Goal: Transaction & Acquisition: Book appointment/travel/reservation

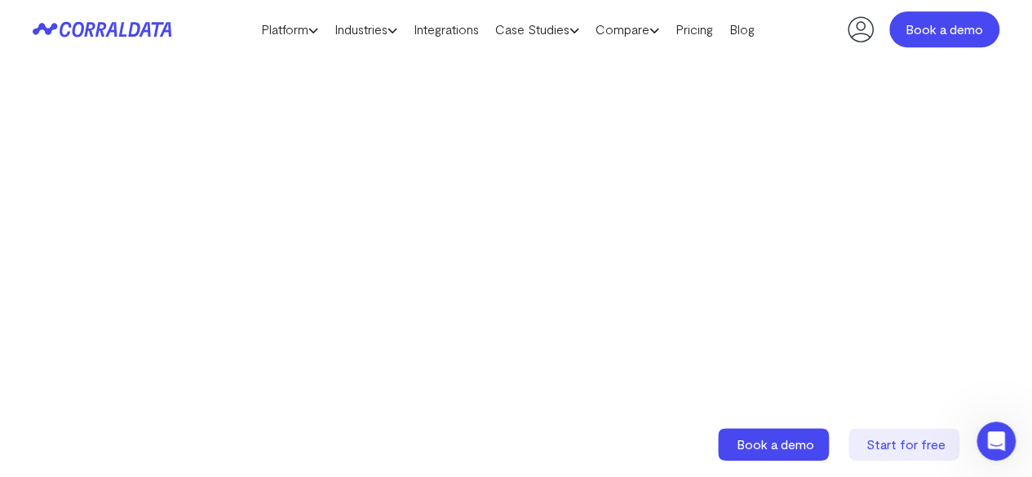
scroll to position [47, 0]
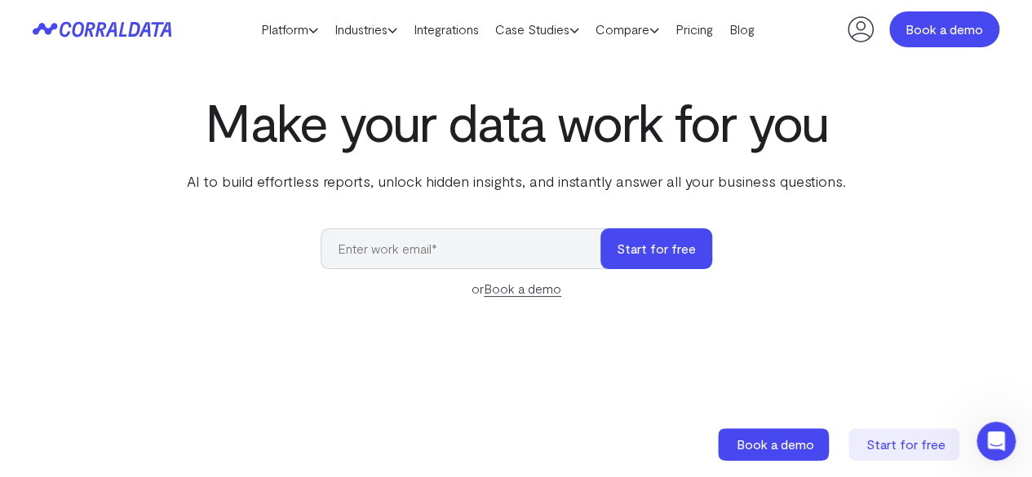
click at [928, 33] on link "Book a demo" at bounding box center [944, 29] width 110 height 36
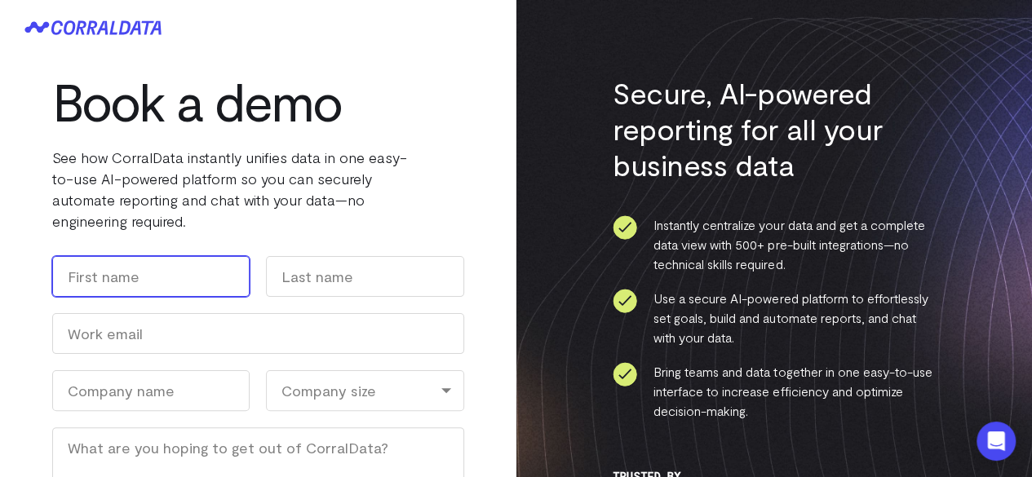
click at [186, 280] on input "First" at bounding box center [150, 276] width 197 height 41
type input "[PERSON_NAME]"
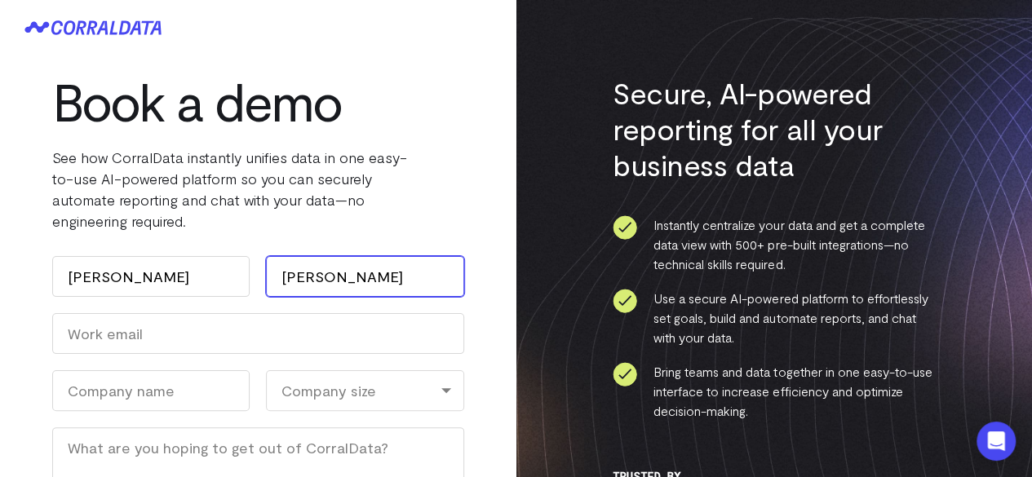
type input "[PERSON_NAME]"
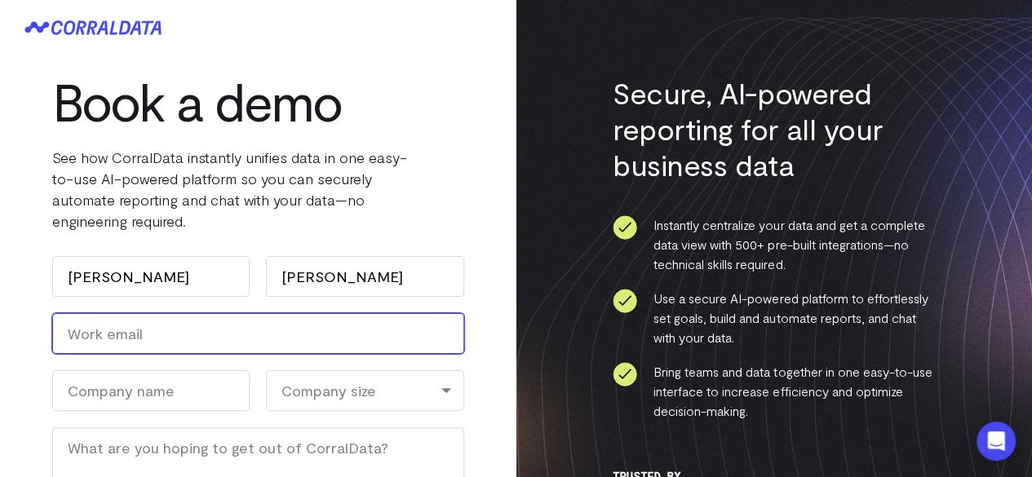
click at [116, 338] on input "Work Email (Required)" at bounding box center [258, 333] width 412 height 41
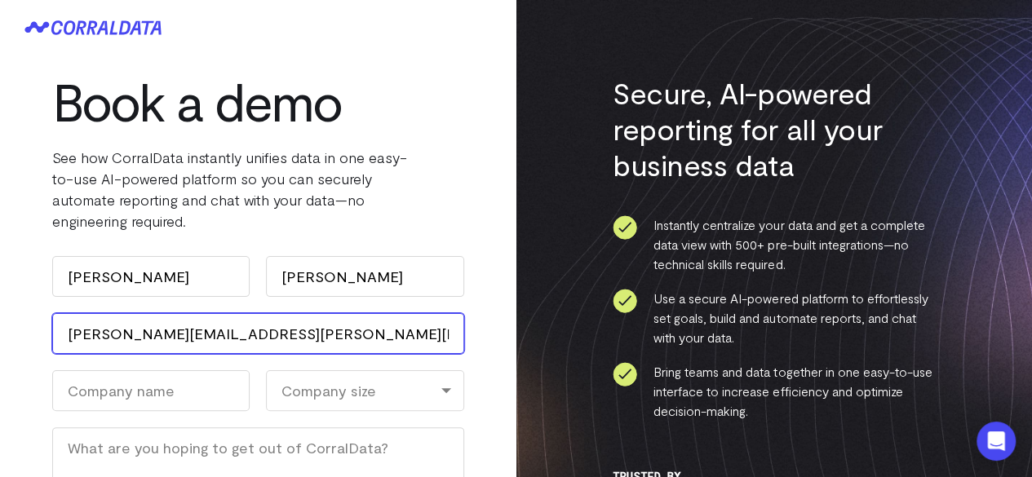
type input "[PERSON_NAME][EMAIL_ADDRESS][PERSON_NAME][PERSON_NAME][DOMAIN_NAME]"
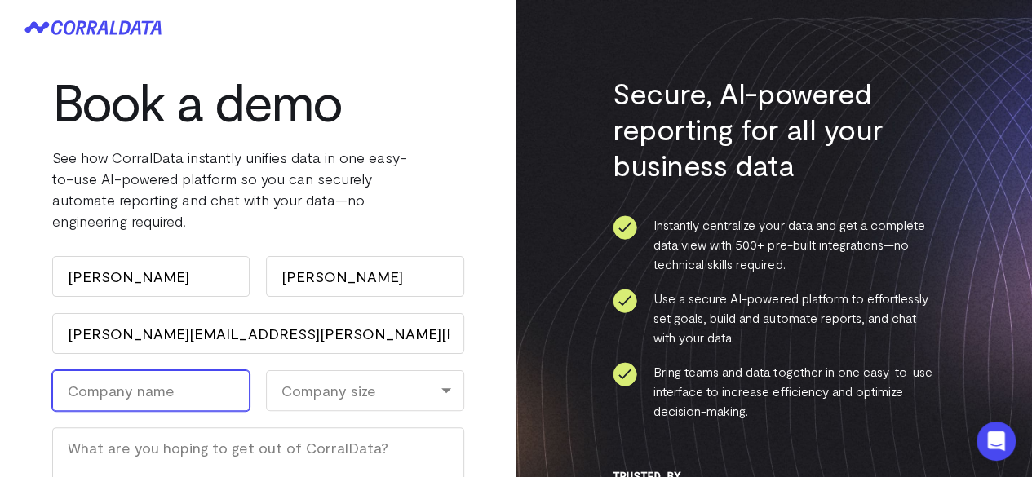
click at [115, 391] on input "Company Name (Required)" at bounding box center [150, 390] width 197 height 41
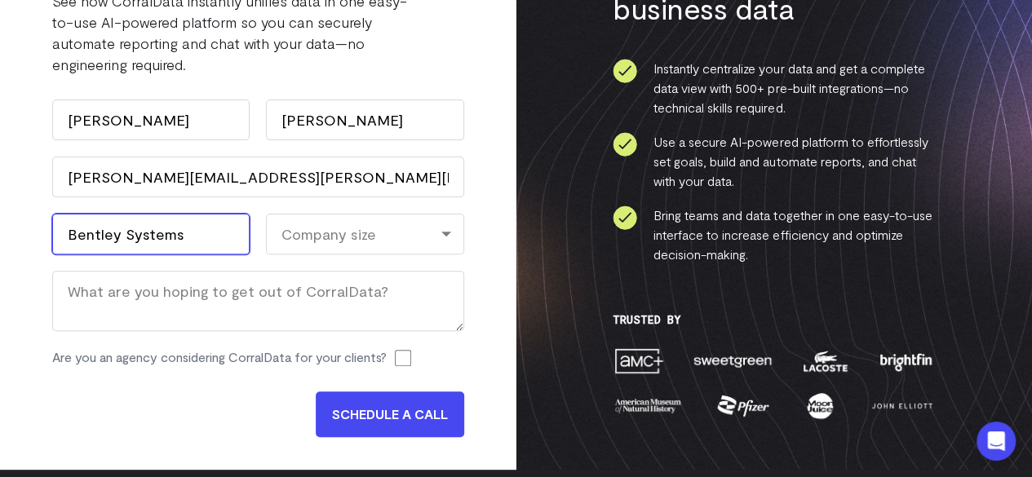
scroll to position [163, 0]
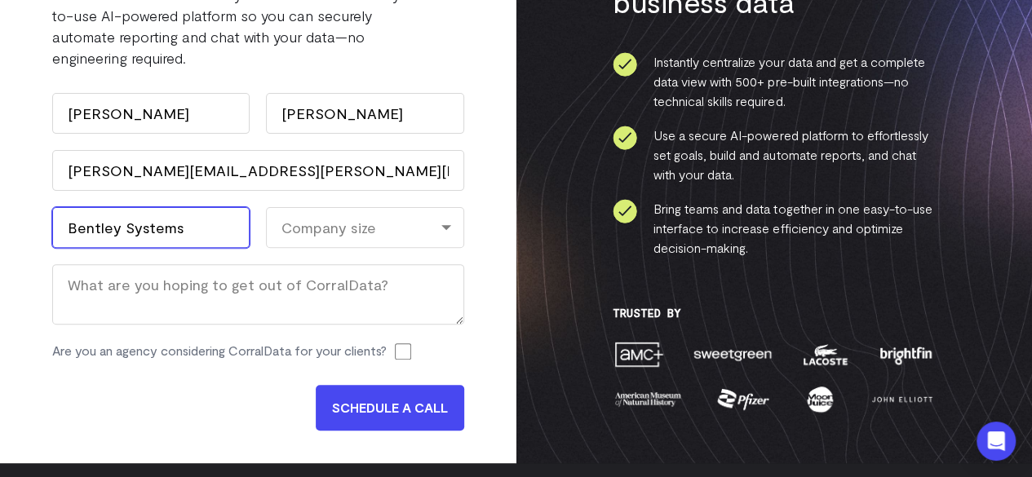
type input "Bentley Systems"
click at [411, 234] on div "Company size" at bounding box center [364, 227] width 197 height 41
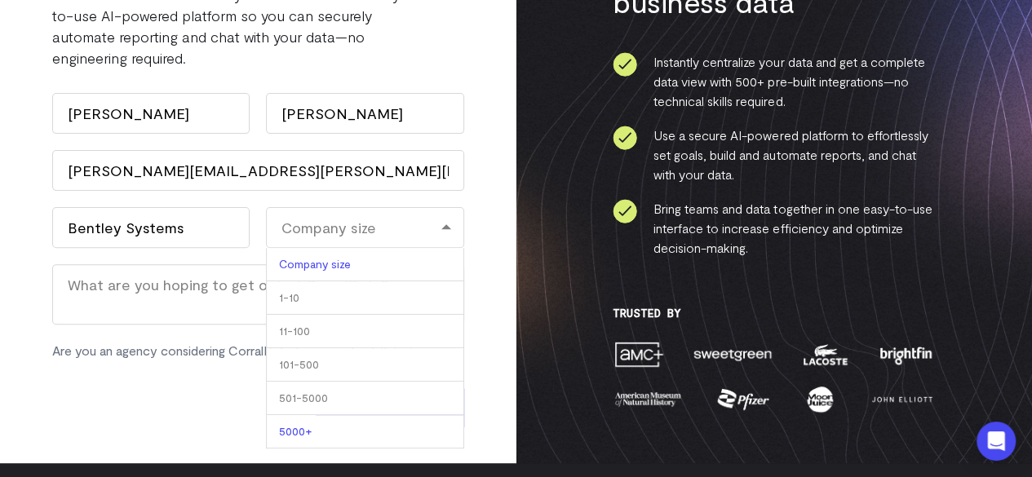
click at [338, 427] on li "5000+" at bounding box center [364, 431] width 197 height 33
select select "5000+"
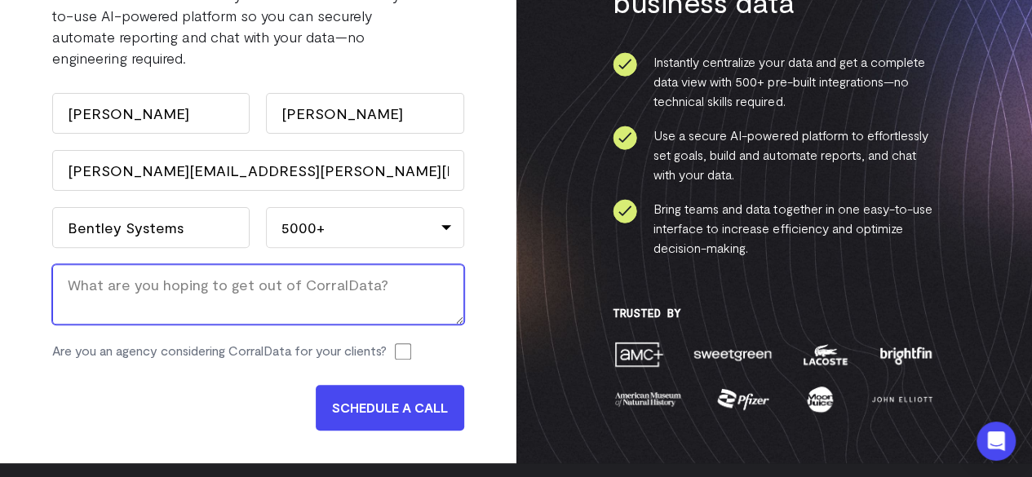
click at [263, 290] on textarea "Message" at bounding box center [258, 294] width 412 height 60
type textarea "A"
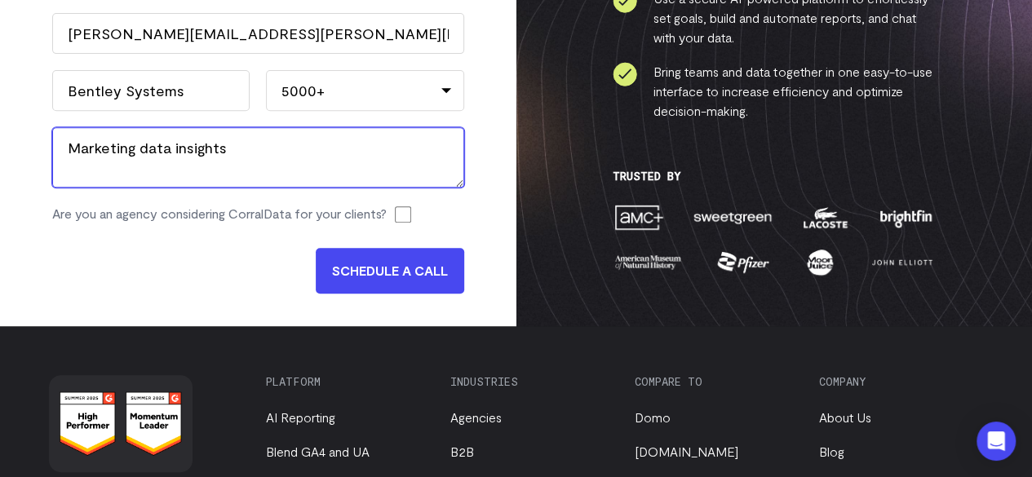
scroll to position [326, 0]
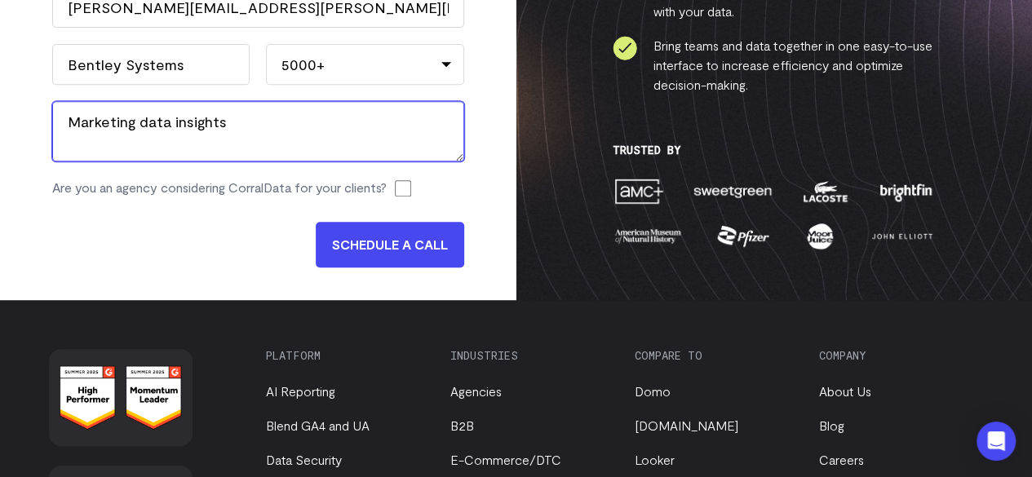
type textarea "Marketing data insights"
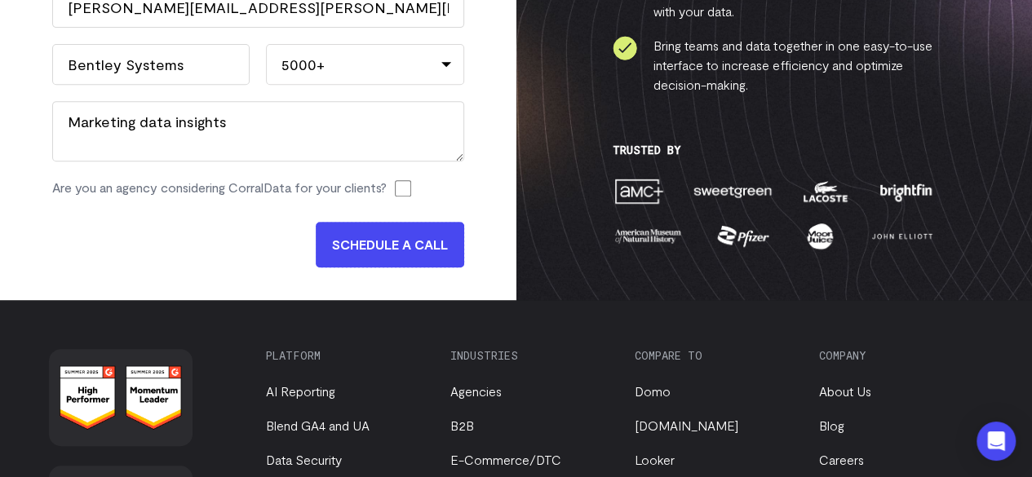
click at [402, 246] on input "SCHEDULE A CALL" at bounding box center [390, 245] width 148 height 46
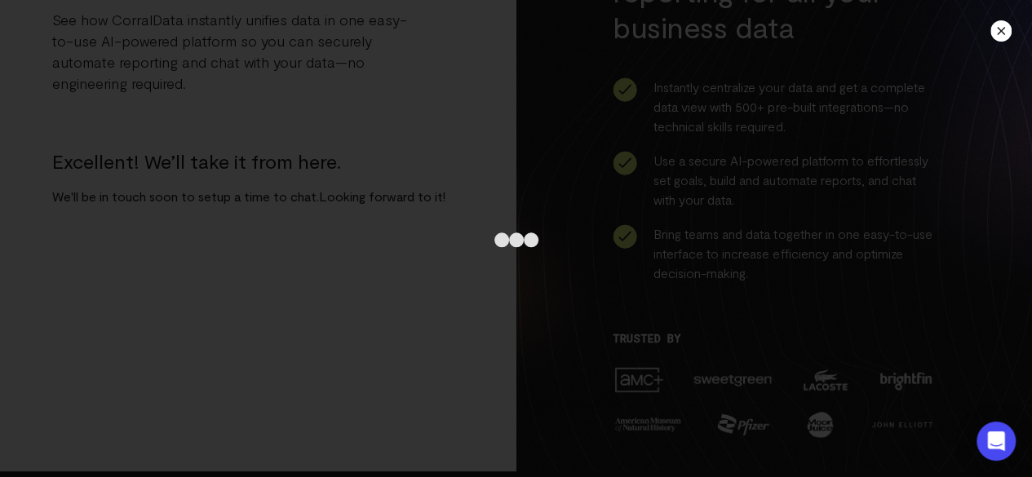
scroll to position [163, 0]
